Goal: Task Accomplishment & Management: Use online tool/utility

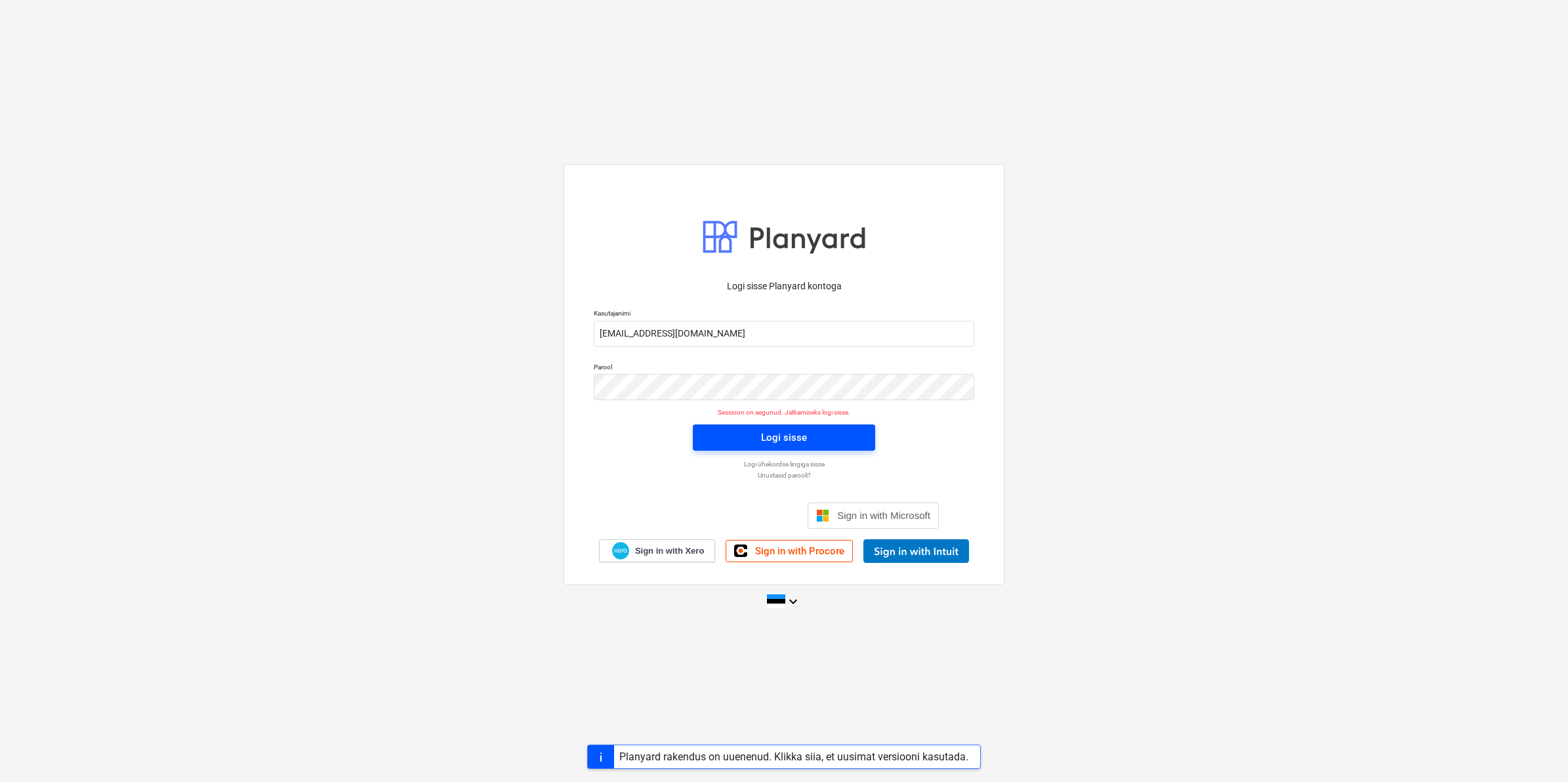
click at [794, 435] on div "Logi sisse" at bounding box center [784, 437] width 46 height 17
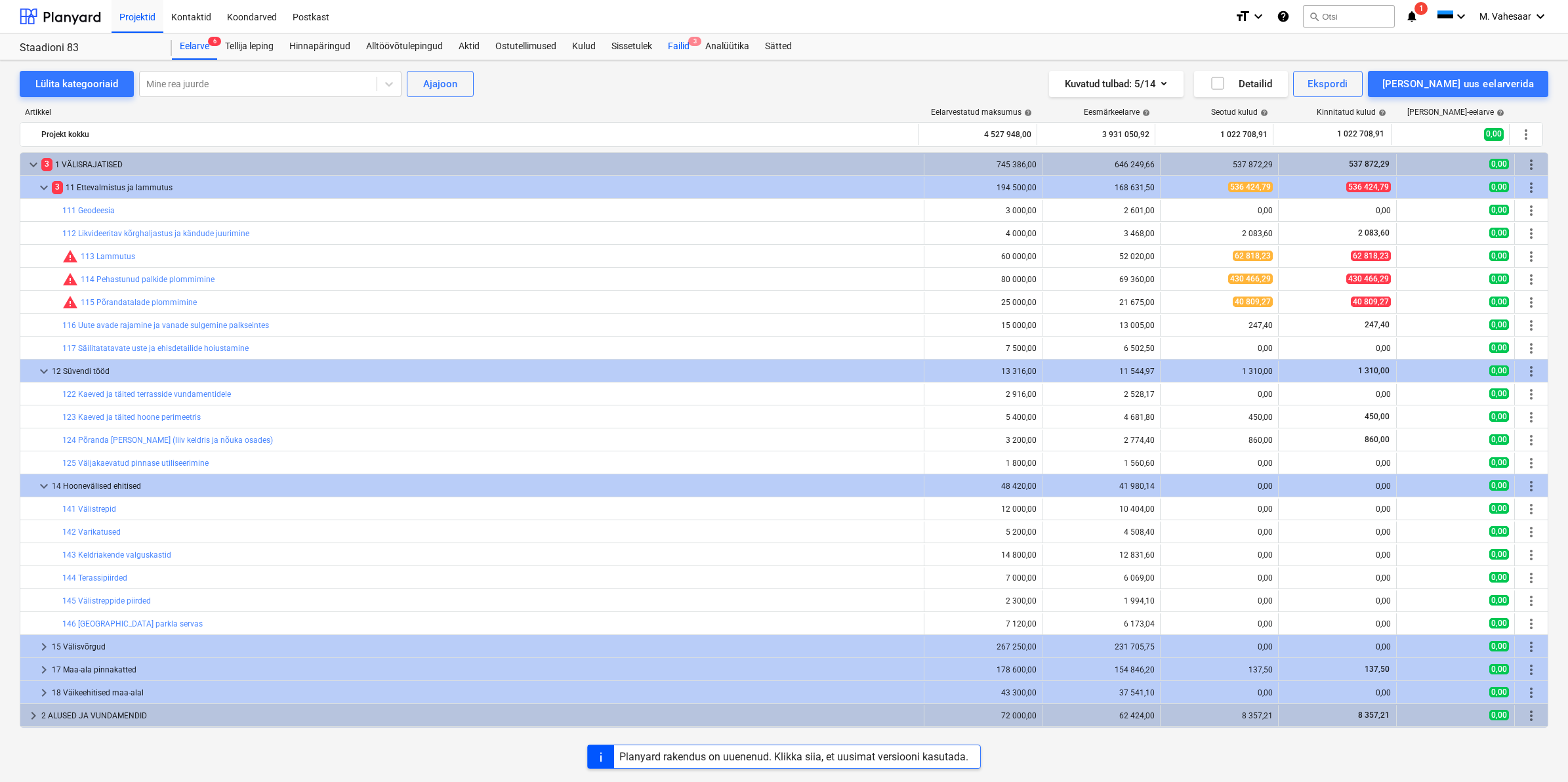
click at [674, 40] on div "Failid 3" at bounding box center [679, 46] width 38 height 27
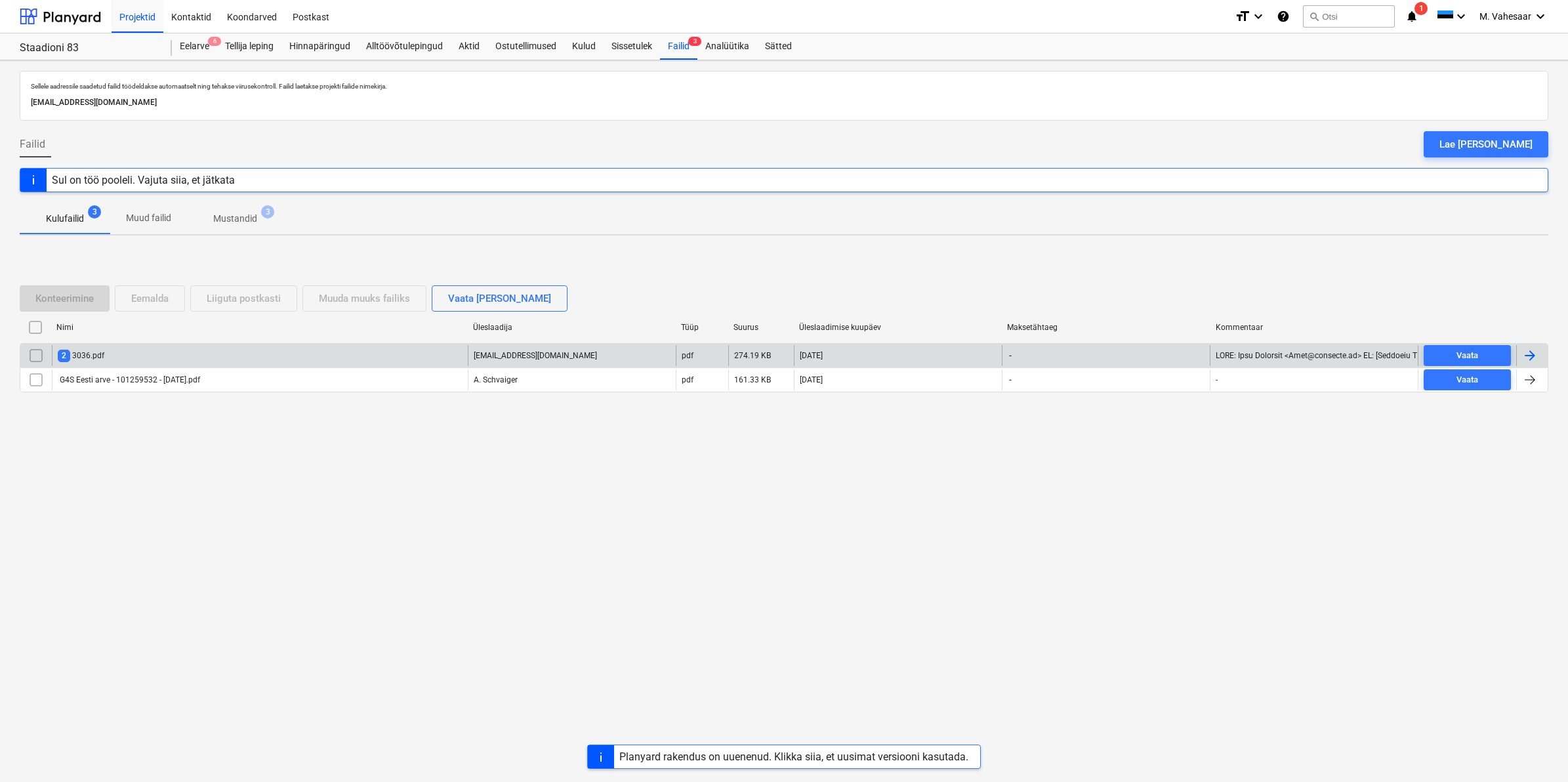
click at [127, 356] on div "2 3036.pdf" at bounding box center [260, 356] width 416 height 21
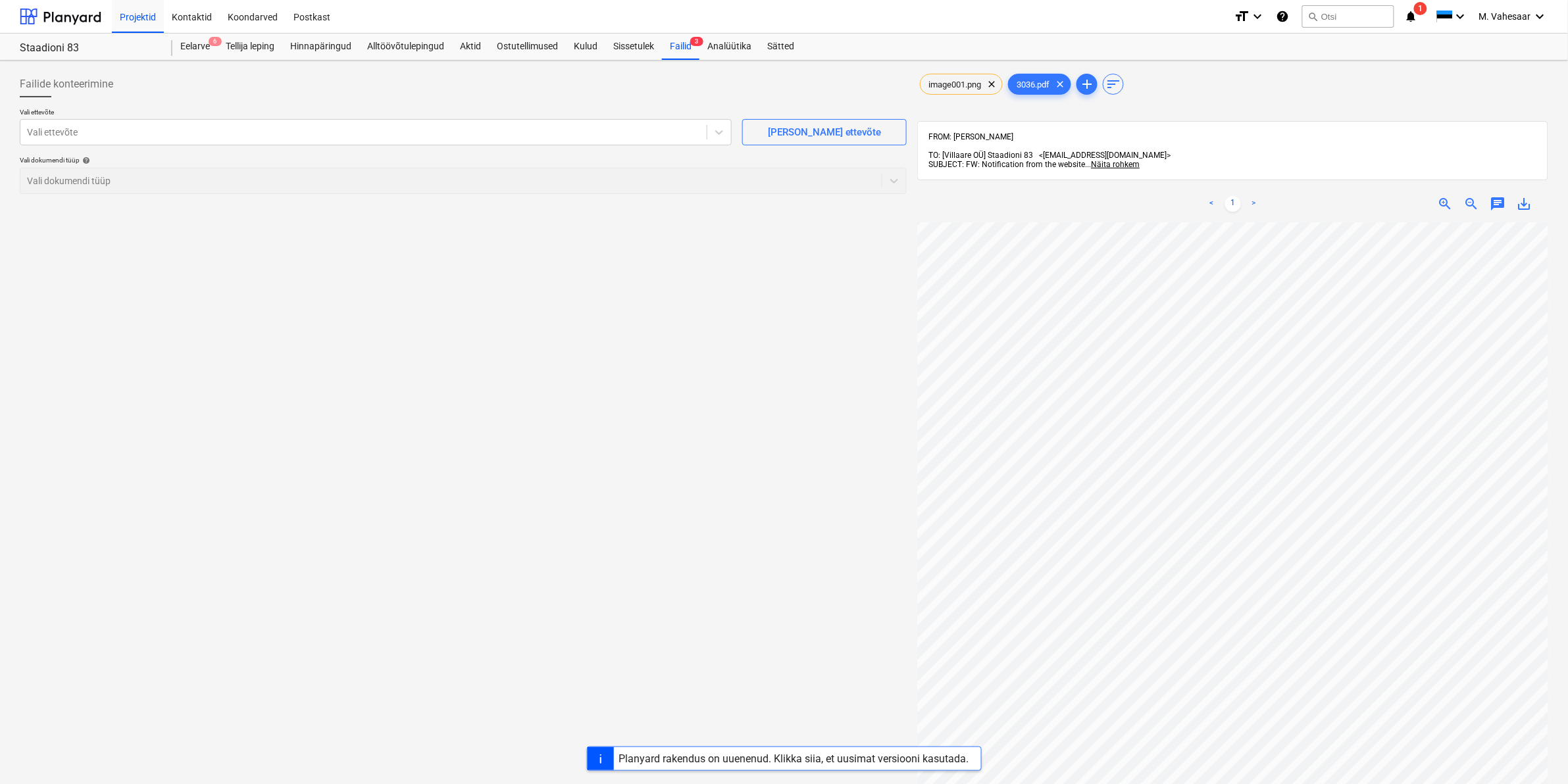
scroll to position [179, 0]
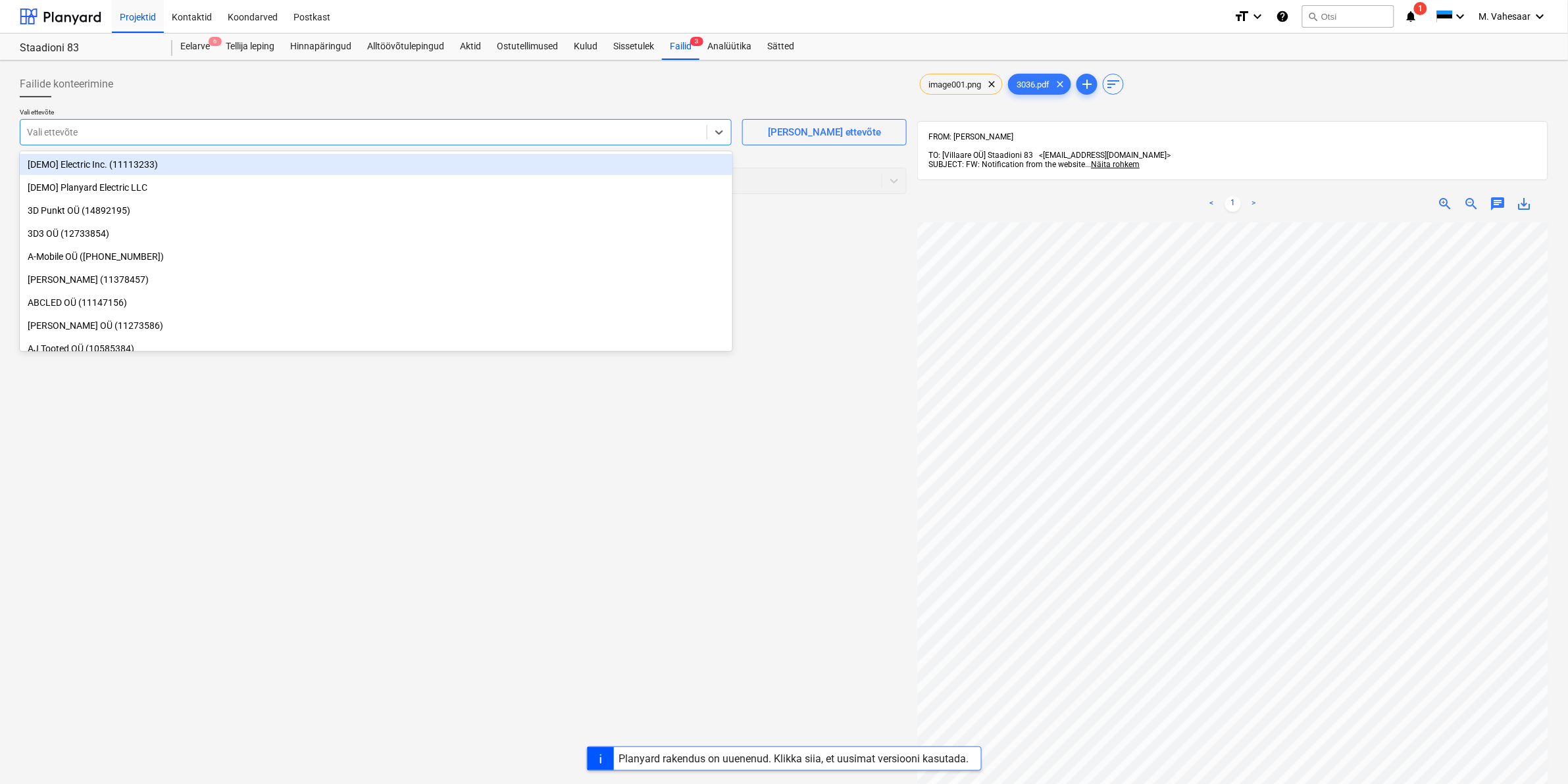
click at [212, 137] on div at bounding box center [363, 132] width 673 height 13
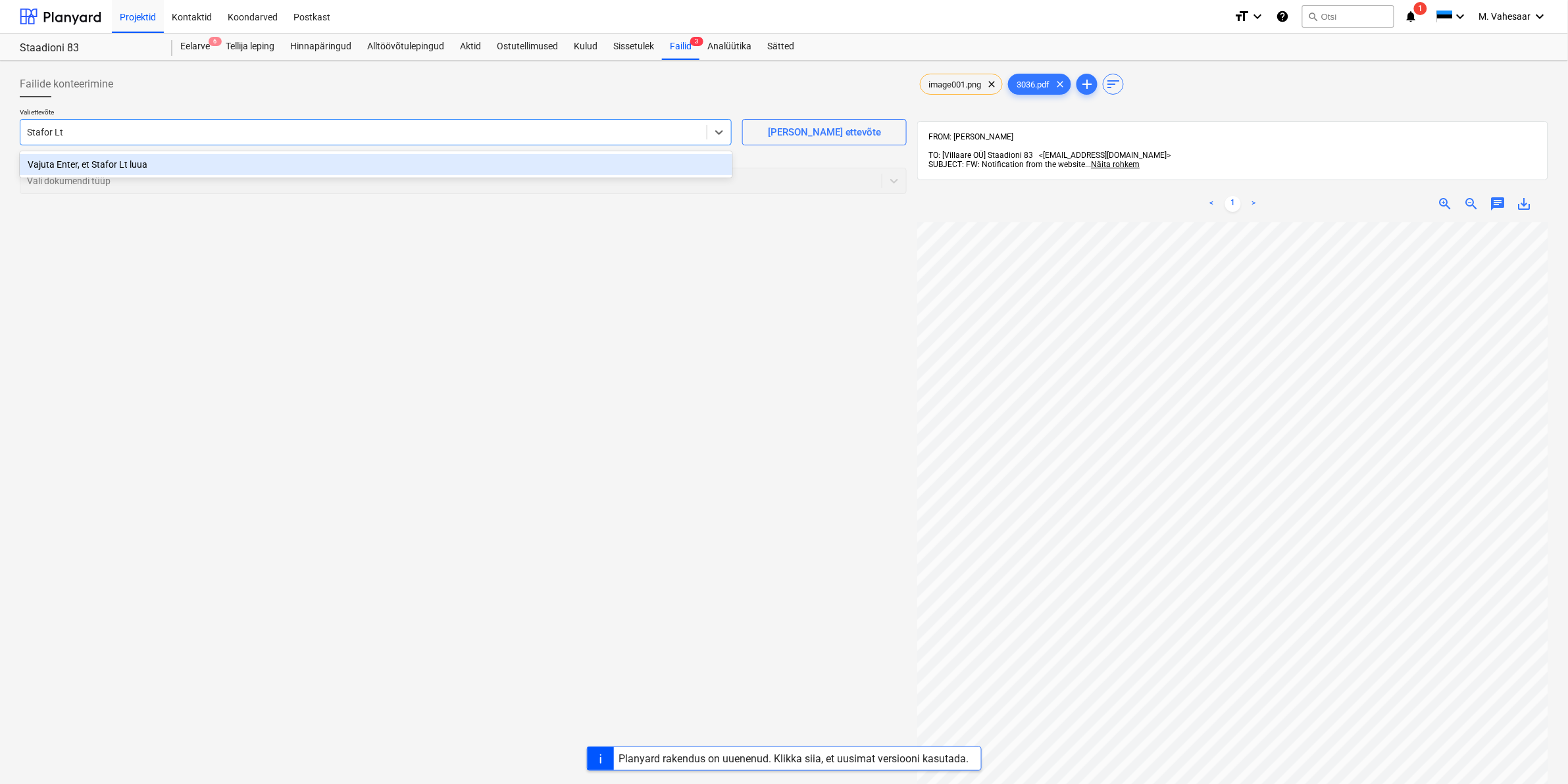
type input "Stafor Ltd"
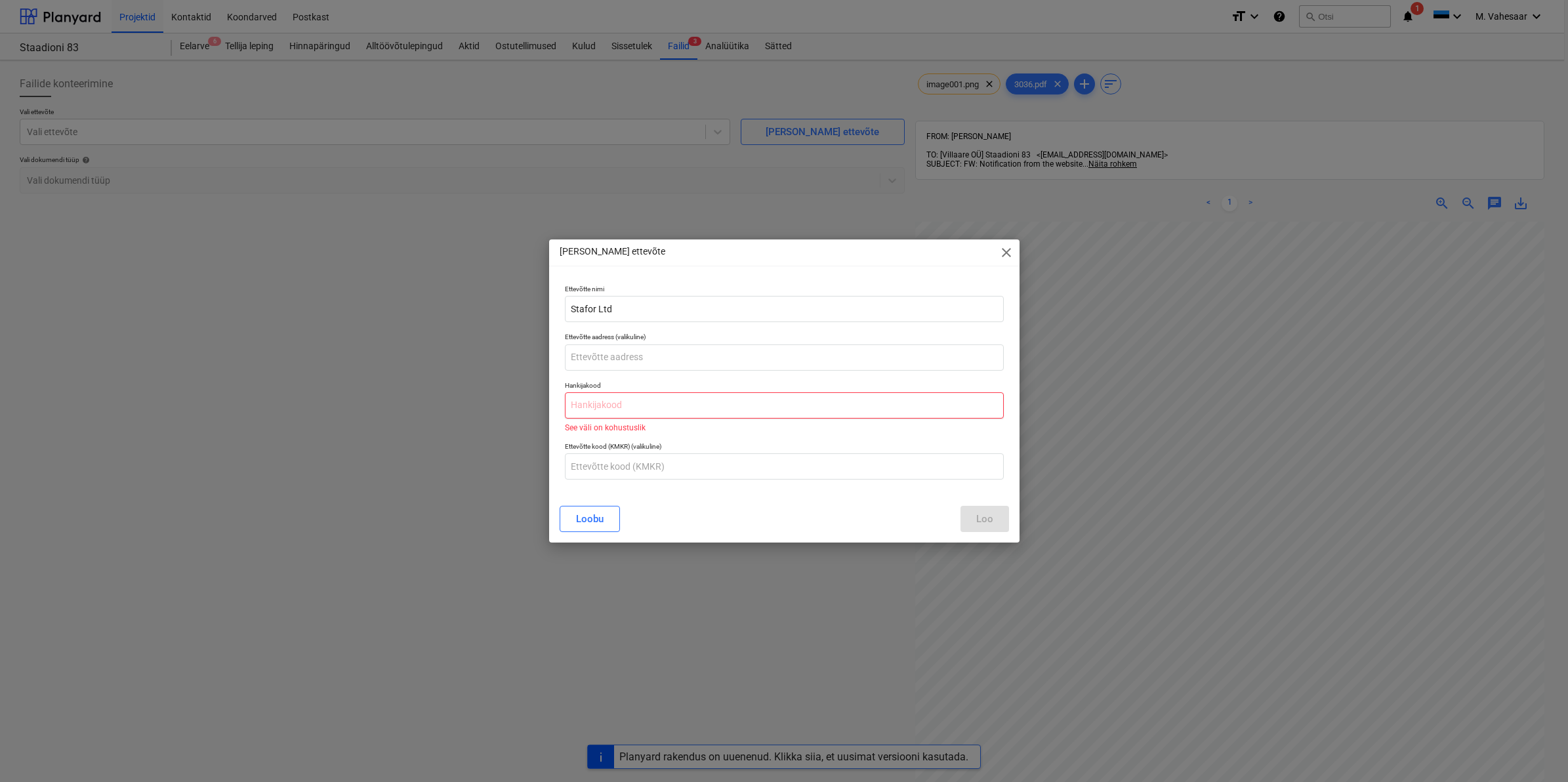
click at [621, 405] on input "text" at bounding box center [784, 406] width 439 height 27
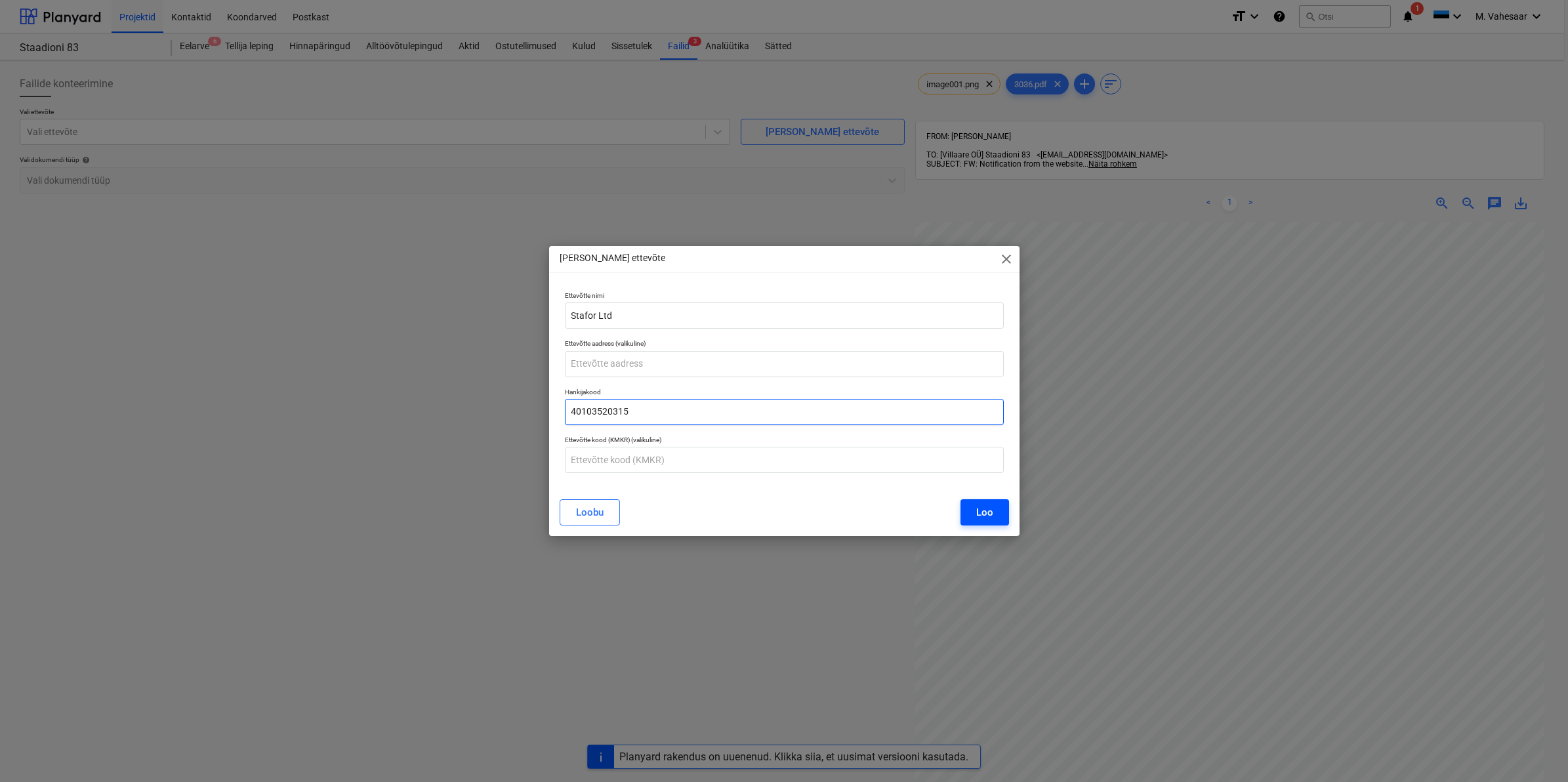
type input "40103520315"
click at [981, 516] on div "Loo" at bounding box center [984, 512] width 17 height 17
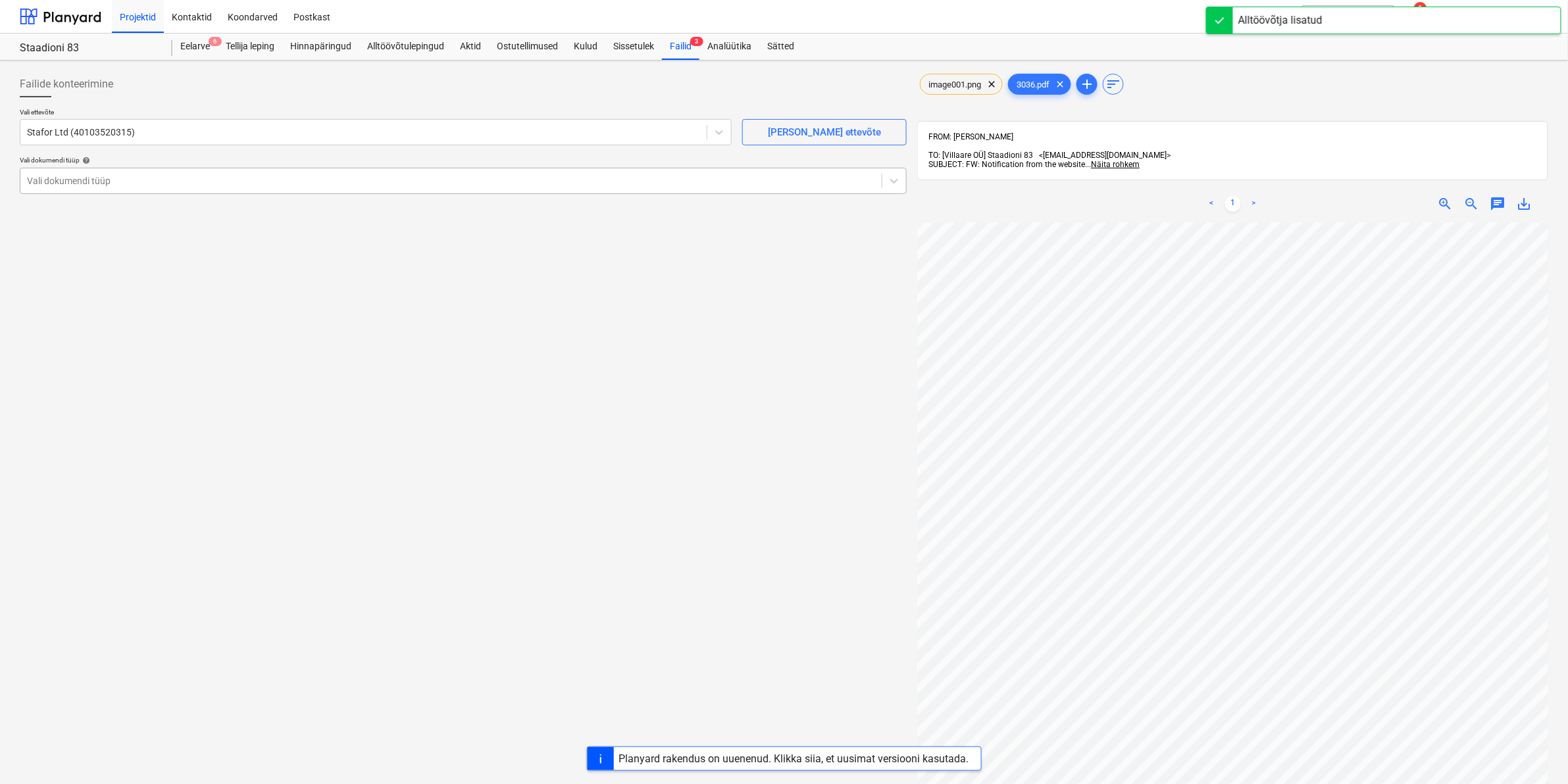
click at [104, 175] on div at bounding box center [451, 181] width 848 height 13
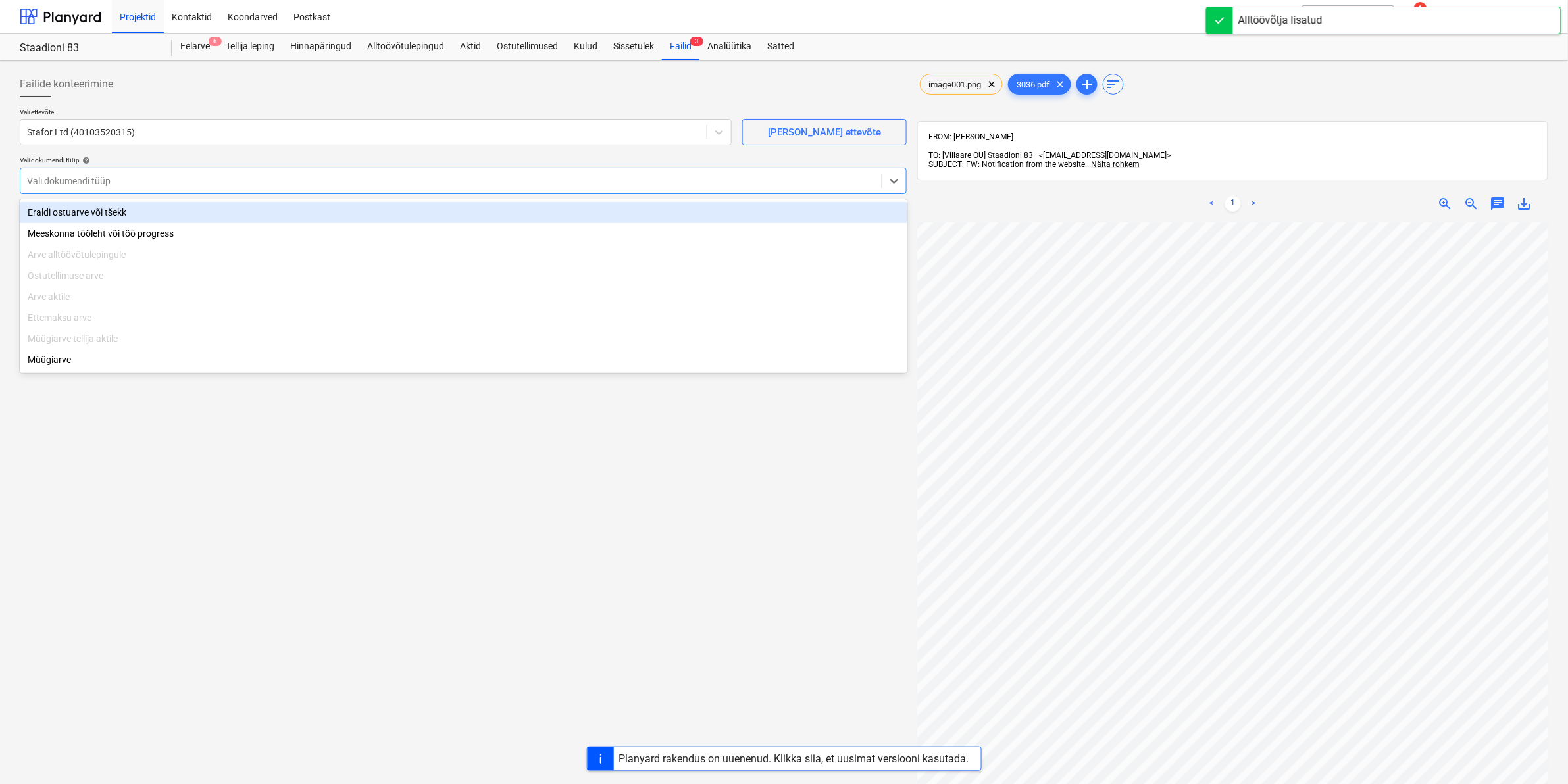
click at [86, 214] on div "Eraldi ostuarve või tšekk" at bounding box center [464, 212] width 888 height 21
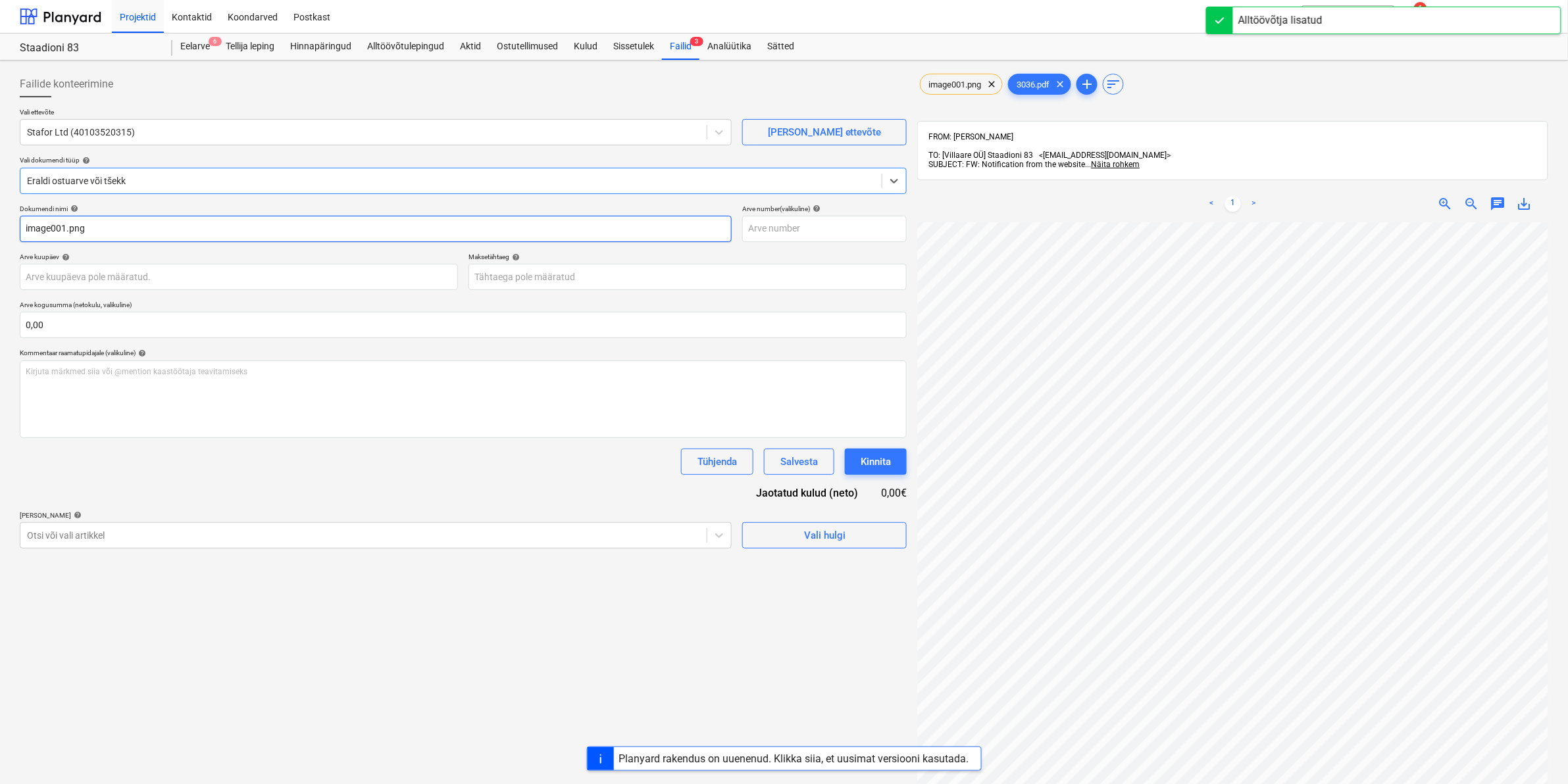
click at [96, 228] on input "image001.png" at bounding box center [376, 229] width 712 height 27
click at [995, 86] on span "clear" at bounding box center [991, 84] width 16 height 16
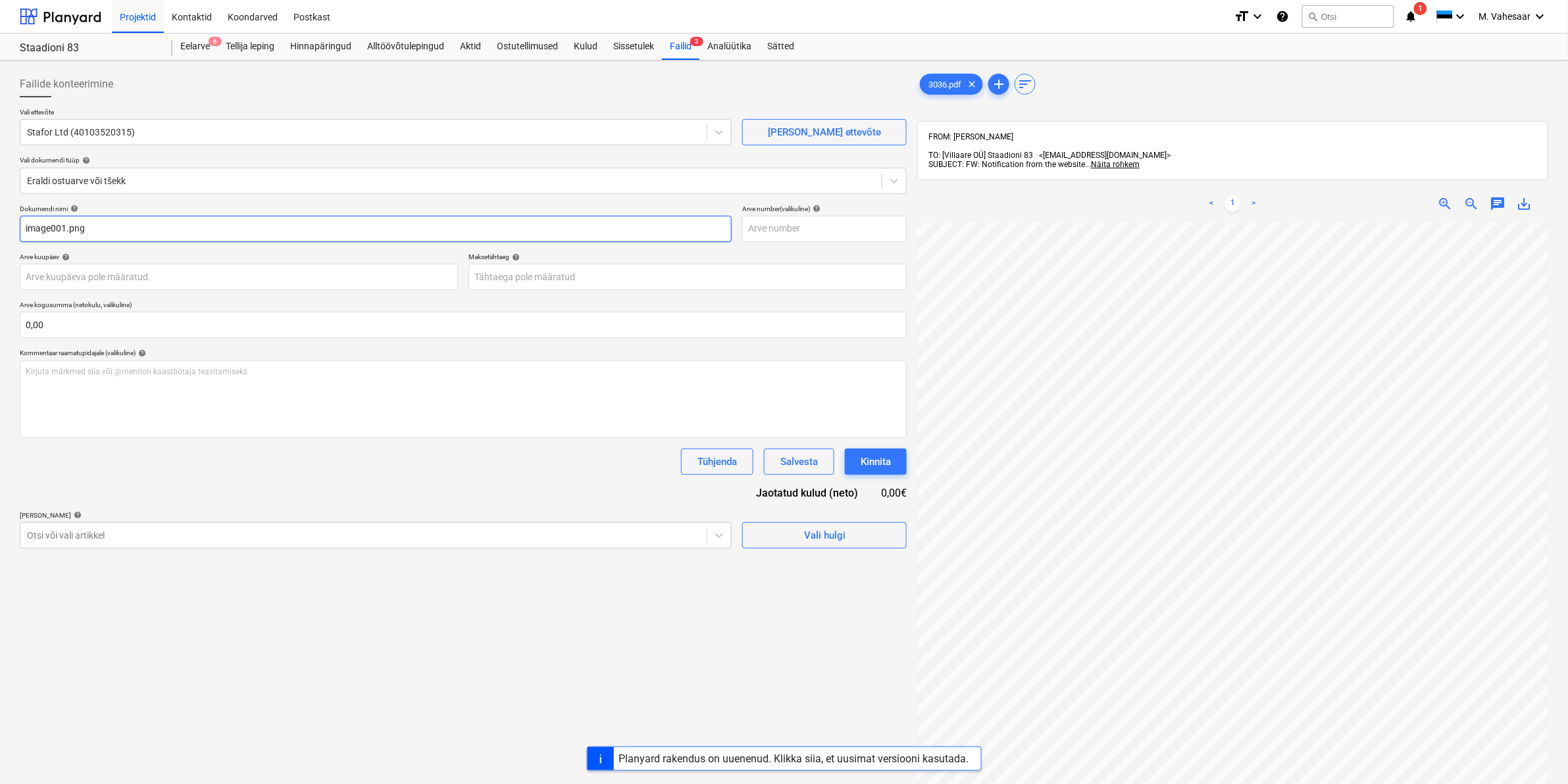
click at [103, 218] on input "image001.png" at bounding box center [376, 229] width 712 height 27
type input "i"
type input "Staford Ltd arve 3036"
click at [143, 538] on div at bounding box center [363, 535] width 673 height 13
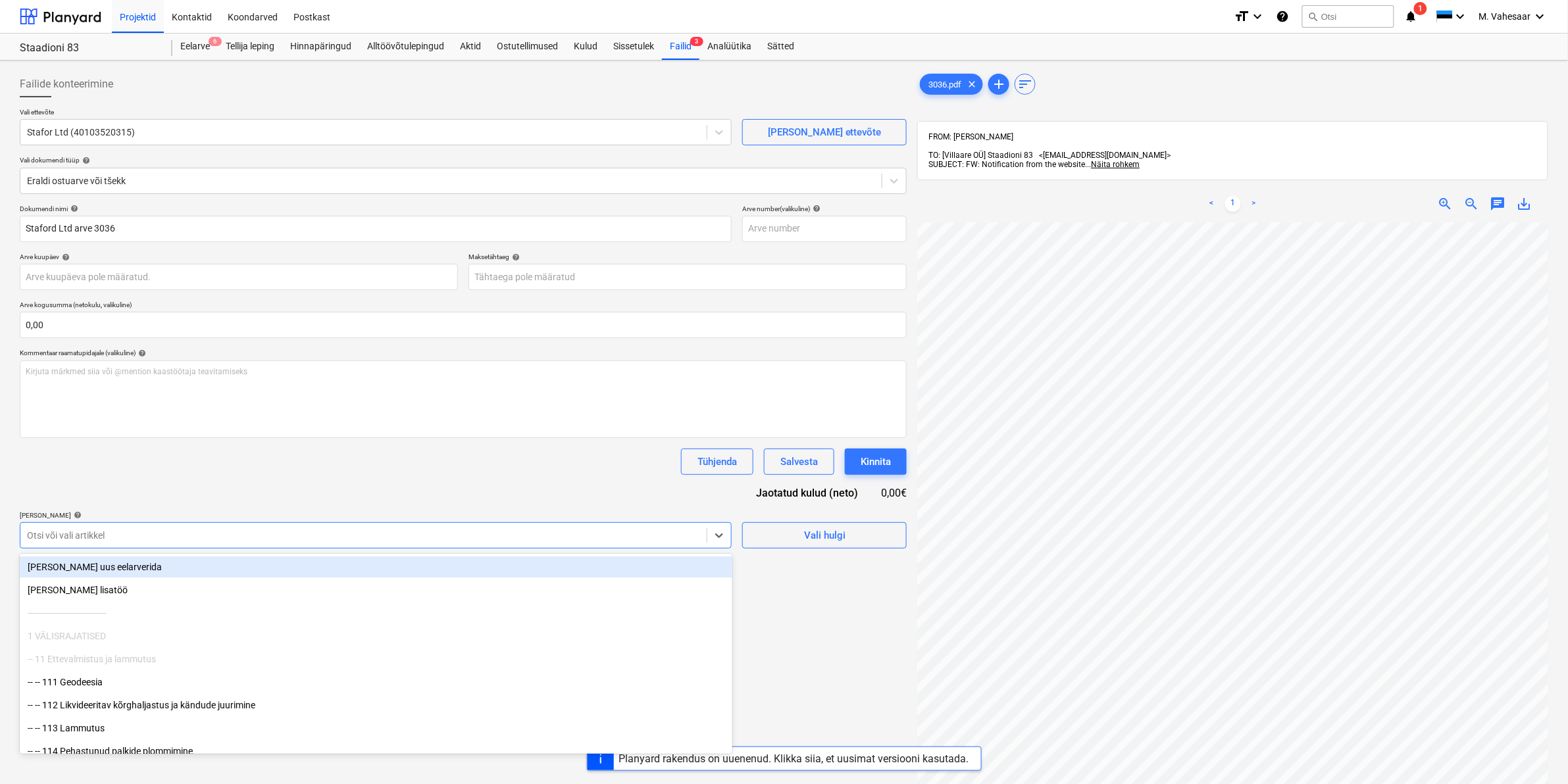
click at [121, 567] on div "[PERSON_NAME] uus eelarverida" at bounding box center [376, 567] width 713 height 21
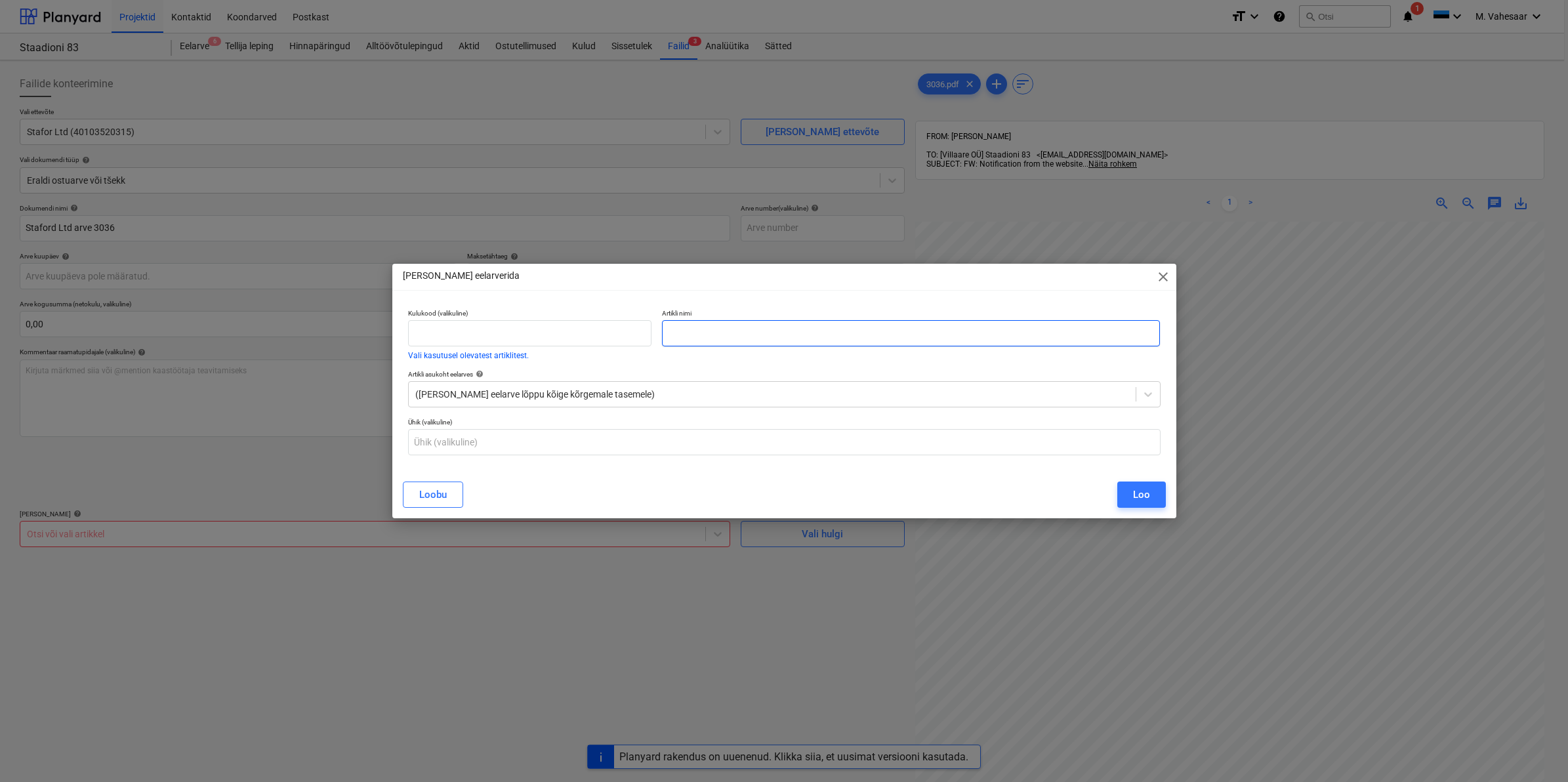
click at [701, 336] on input "text" at bounding box center [911, 333] width 498 height 27
type input "II korruse rõdud"
click at [1129, 493] on button "Loo" at bounding box center [1142, 495] width 49 height 27
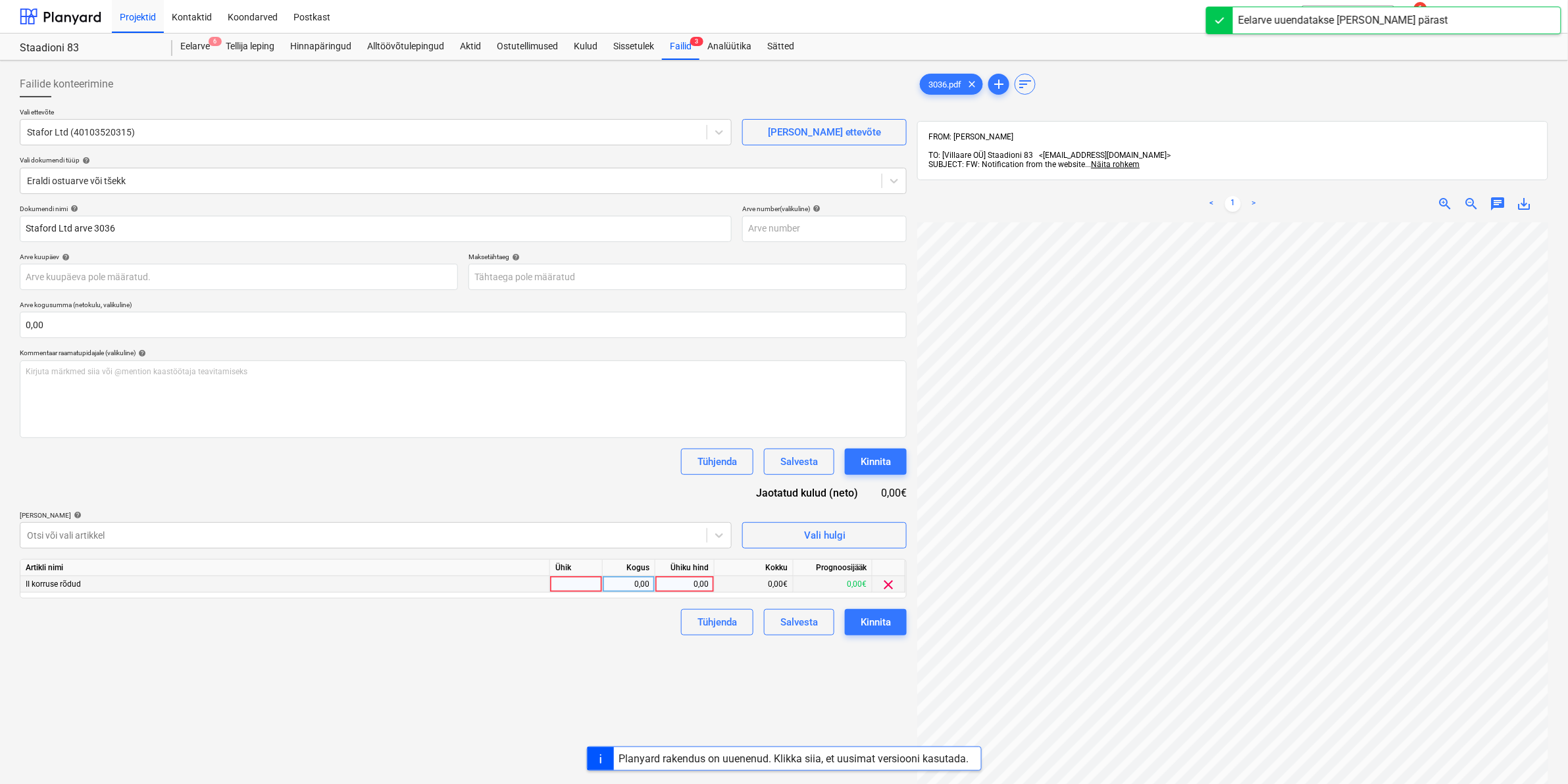
click at [666, 584] on div "0,00" at bounding box center [684, 584] width 48 height 16
click at [691, 584] on div "0,00" at bounding box center [684, 584] width 48 height 16
type input "286,54"
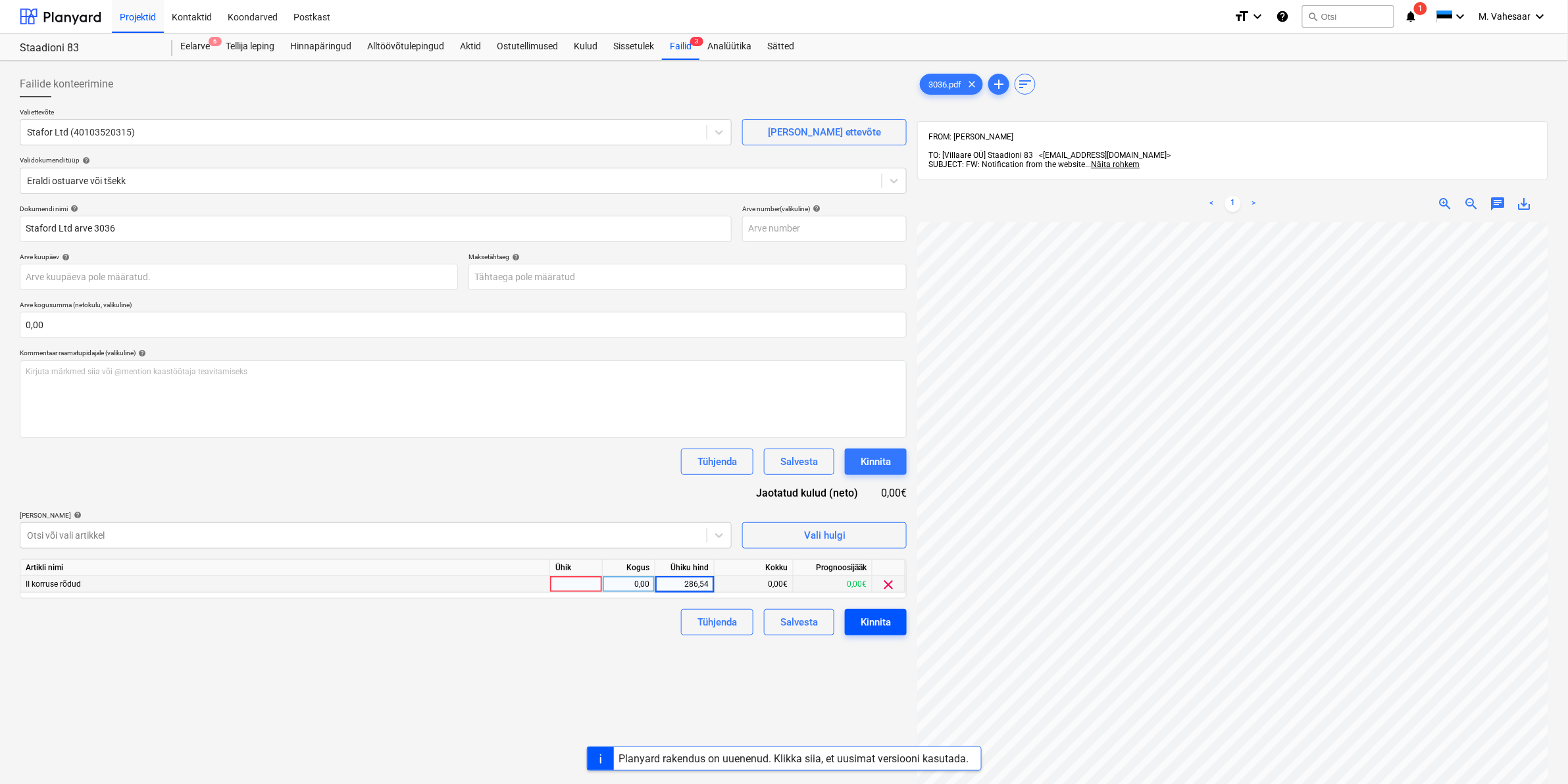
click at [887, 625] on div "Kinnita" at bounding box center [875, 622] width 30 height 17
